Goal: Browse casually

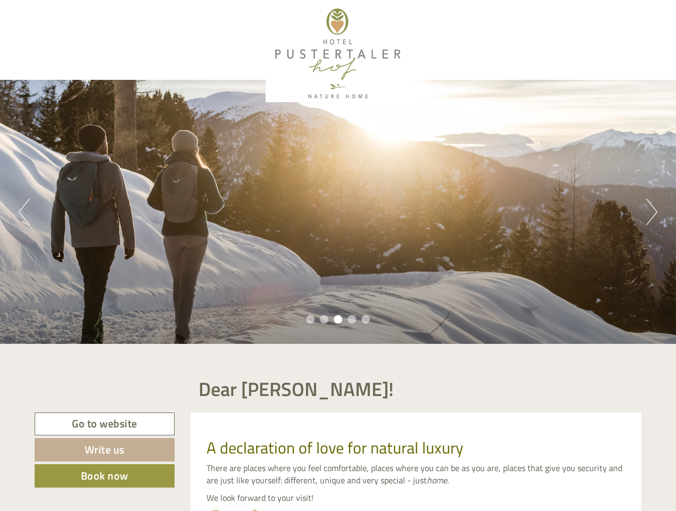
click at [338, 256] on div "Previous Next 1 2 3 4 5" at bounding box center [338, 212] width 676 height 264
click at [24, 212] on button "Previous" at bounding box center [24, 212] width 11 height 27
click at [338, 212] on div "Previous Next 1 2 3 4 5" at bounding box center [338, 212] width 676 height 264
click at [652, 212] on button "Next" at bounding box center [651, 212] width 11 height 27
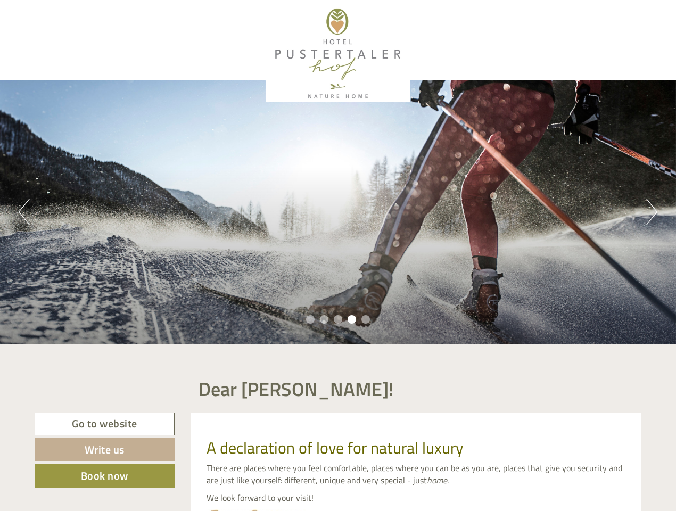
click at [310, 319] on li "1" at bounding box center [310, 319] width 9 height 9
click at [324, 319] on li "2" at bounding box center [324, 319] width 9 height 9
click at [338, 319] on li "3" at bounding box center [338, 319] width 9 height 9
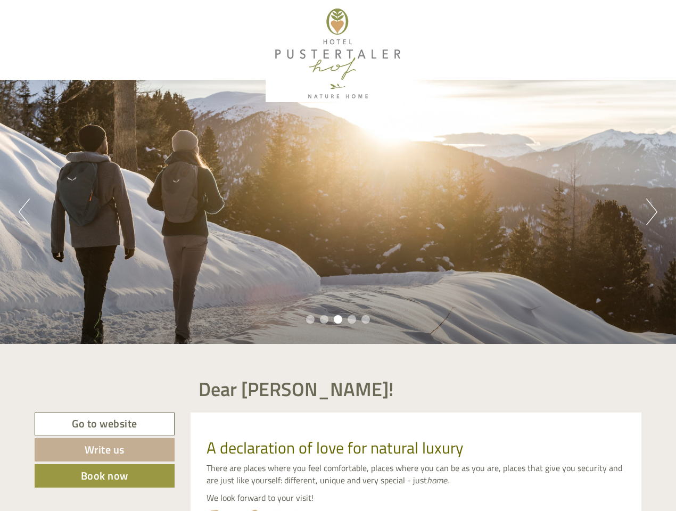
click at [352, 319] on li "4" at bounding box center [352, 319] width 9 height 9
click at [366, 319] on li "5" at bounding box center [365, 319] width 9 height 9
